Goal: Task Accomplishment & Management: Manage account settings

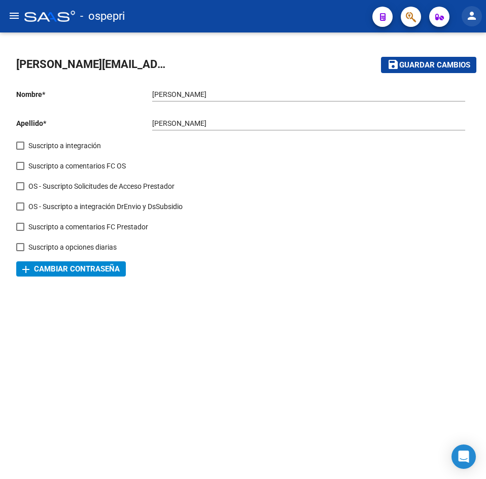
click at [469, 12] on mat-icon "person" at bounding box center [472, 16] width 12 height 12
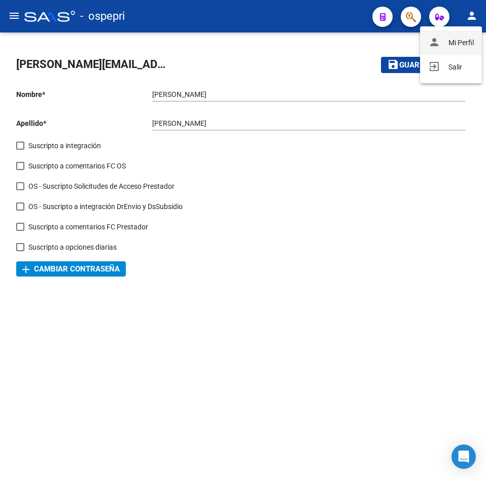
click at [462, 38] on button "person Mi Perfil" at bounding box center [451, 42] width 62 height 24
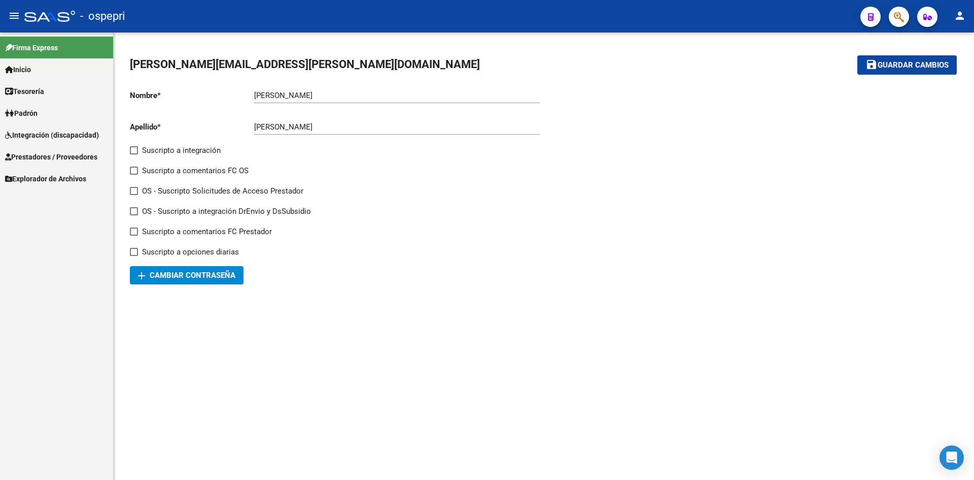
click at [486, 12] on mat-icon "person" at bounding box center [960, 16] width 12 height 12
click at [486, 42] on button "person Mi Perfil" at bounding box center [939, 42] width 62 height 24
click at [486, 7] on button "person" at bounding box center [960, 16] width 20 height 20
click at [486, 45] on button "person Mi Perfil" at bounding box center [939, 42] width 62 height 24
click at [486, 346] on mat-sidenav-content "agustin.gonzalez@ospepri.org.ar save Guardar cambios Nombre * Agustin Ingresar …" at bounding box center [544, 255] width 861 height 447
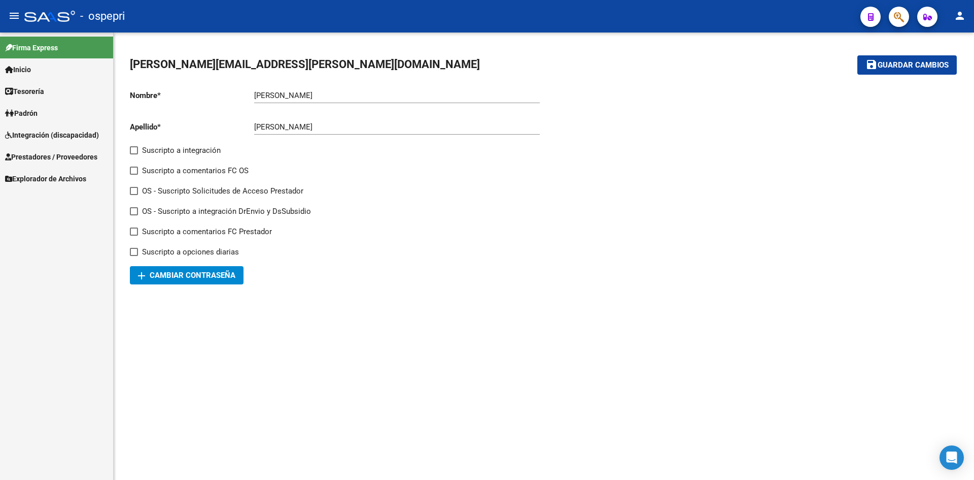
click at [961, 16] on mat-icon "person" at bounding box center [960, 16] width 12 height 12
click at [940, 74] on button "exit_to_app Salir" at bounding box center [939, 67] width 62 height 24
